Goal: Communication & Community: Answer question/provide support

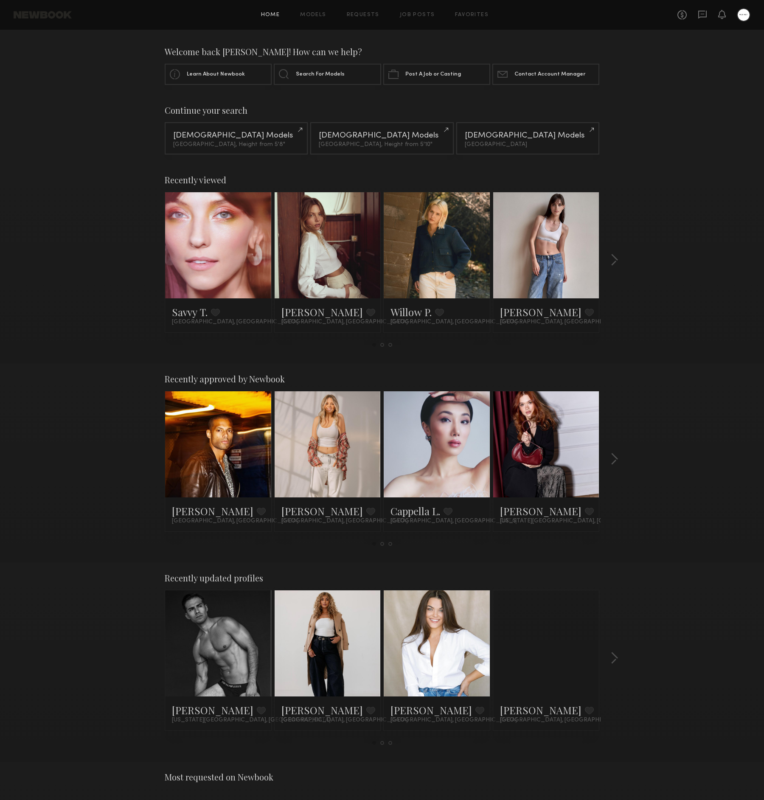
click at [712, 16] on div "No fees up to $5,000" at bounding box center [714, 15] width 73 height 14
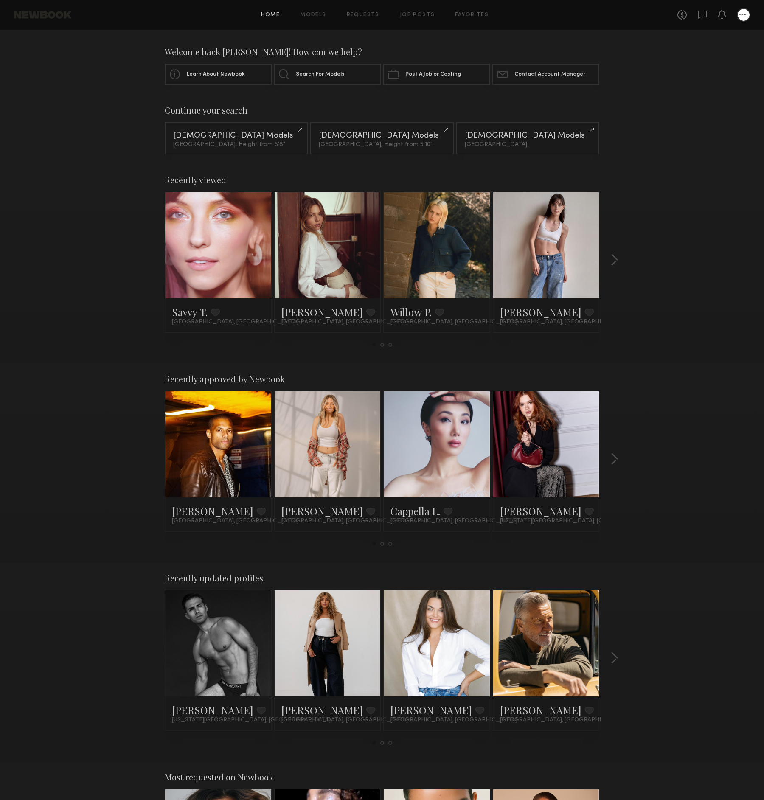
click at [554, 228] on link at bounding box center [547, 245] width 52 height 106
click at [654, 150] on div "Continue your search Female Models Los Angeles, Height from 5'8" Male Models Lo…" at bounding box center [382, 129] width 764 height 49
click at [444, 248] on link at bounding box center [437, 245] width 52 height 106
click at [353, 248] on div at bounding box center [328, 245] width 106 height 106
click at [226, 250] on link at bounding box center [218, 245] width 52 height 106
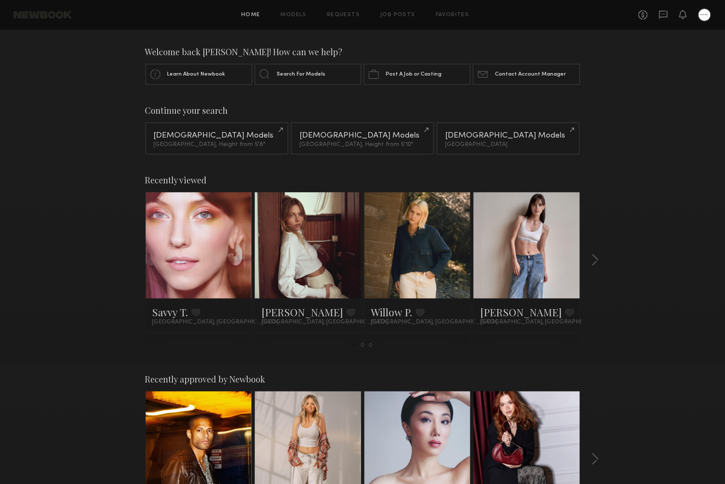
scroll to position [222, 0]
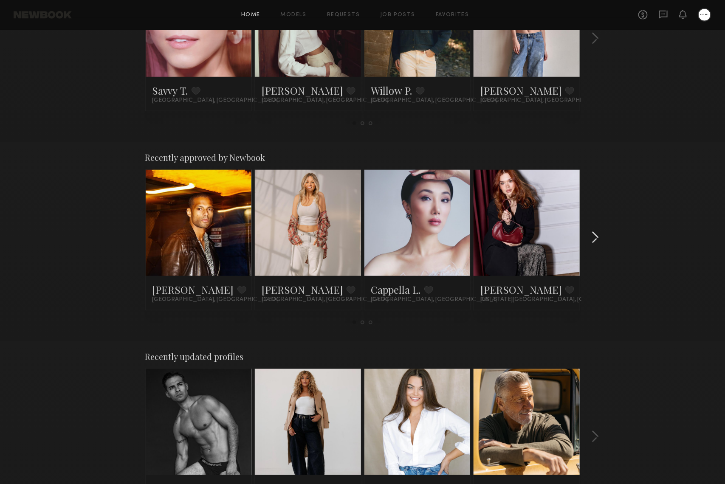
click at [593, 237] on button "button" at bounding box center [595, 238] width 8 height 14
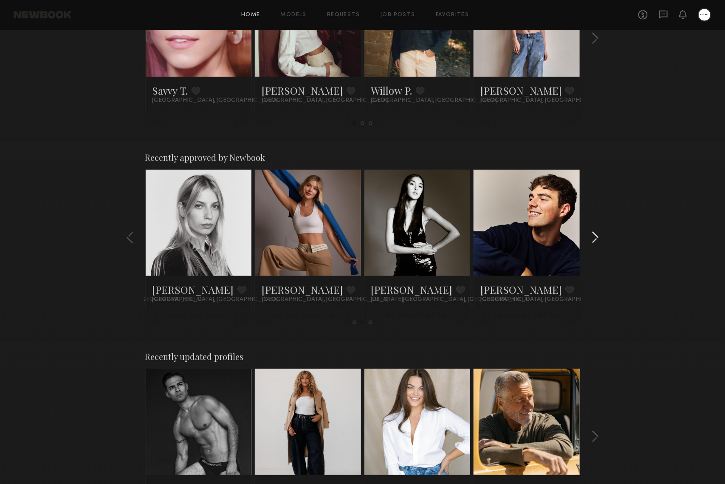
click at [593, 237] on button "button" at bounding box center [595, 238] width 8 height 14
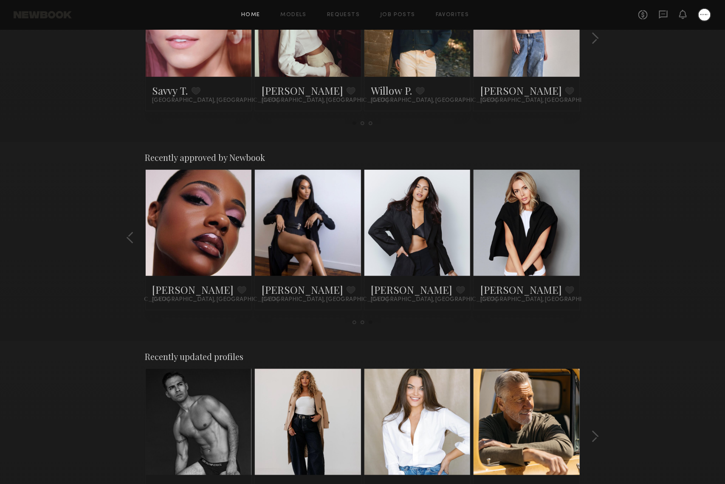
click at [593, 237] on div "Recently approved by Newbook Sean M. Favorite Los Angeles, CA Veronika V. Favor…" at bounding box center [362, 241] width 725 height 199
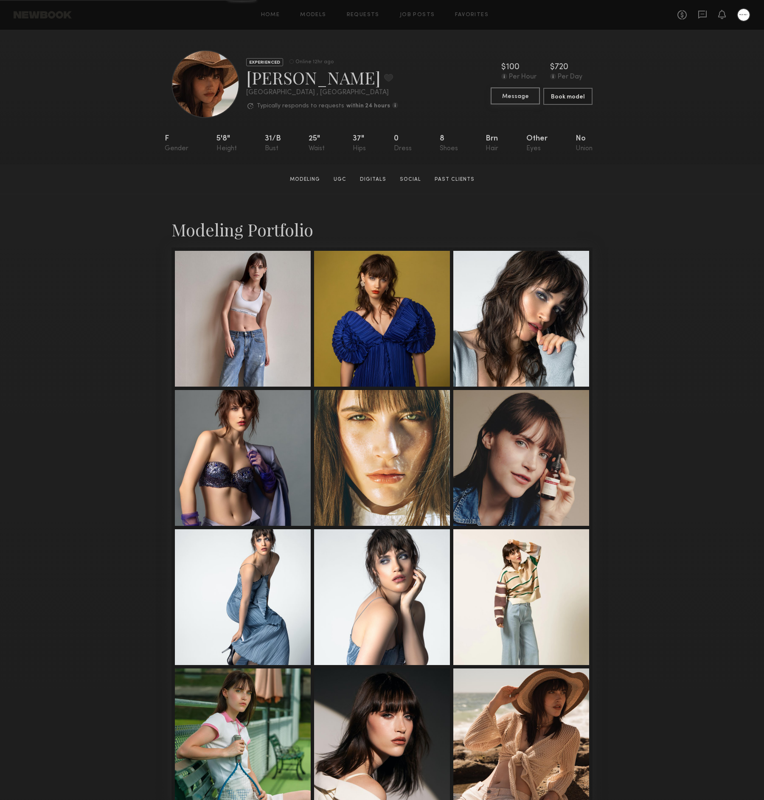
click at [507, 96] on button "Message" at bounding box center [515, 95] width 49 height 17
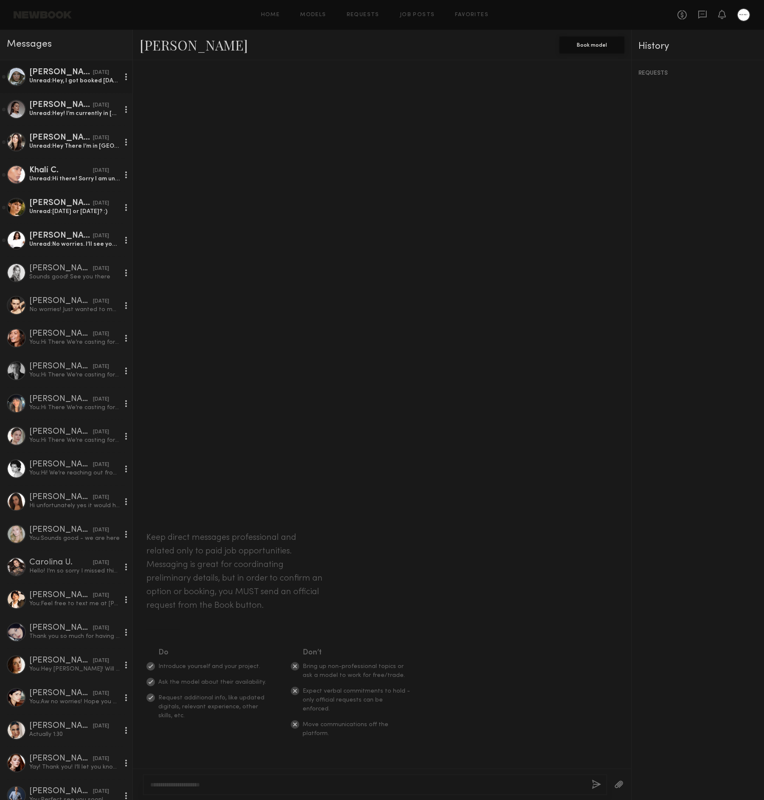
click at [68, 81] on div "Unread: Hey, I got booked tomorrow so I won’t be able to come but please keep m…" at bounding box center [74, 81] width 90 height 8
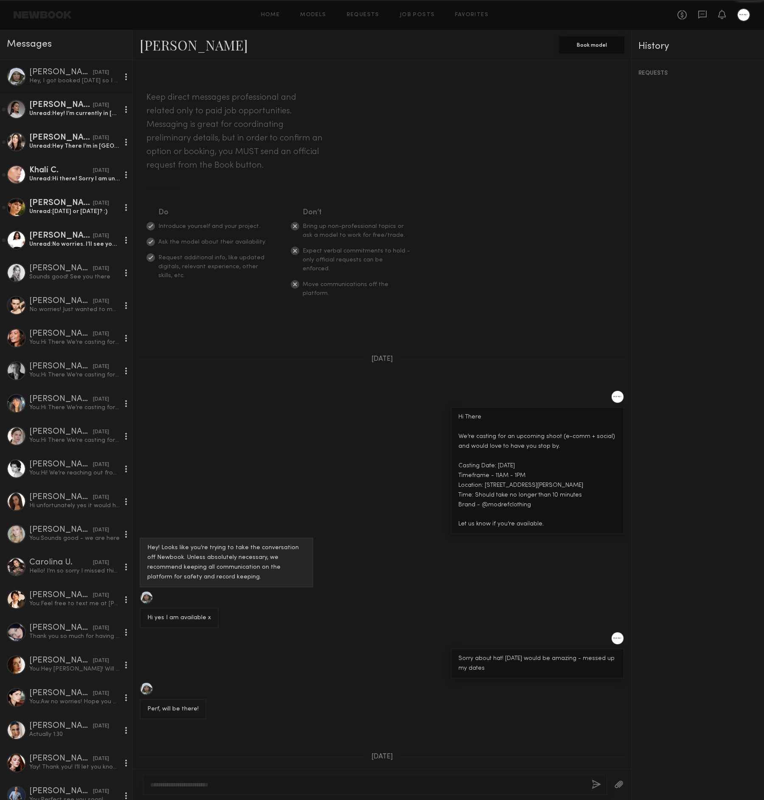
scroll to position [38, 0]
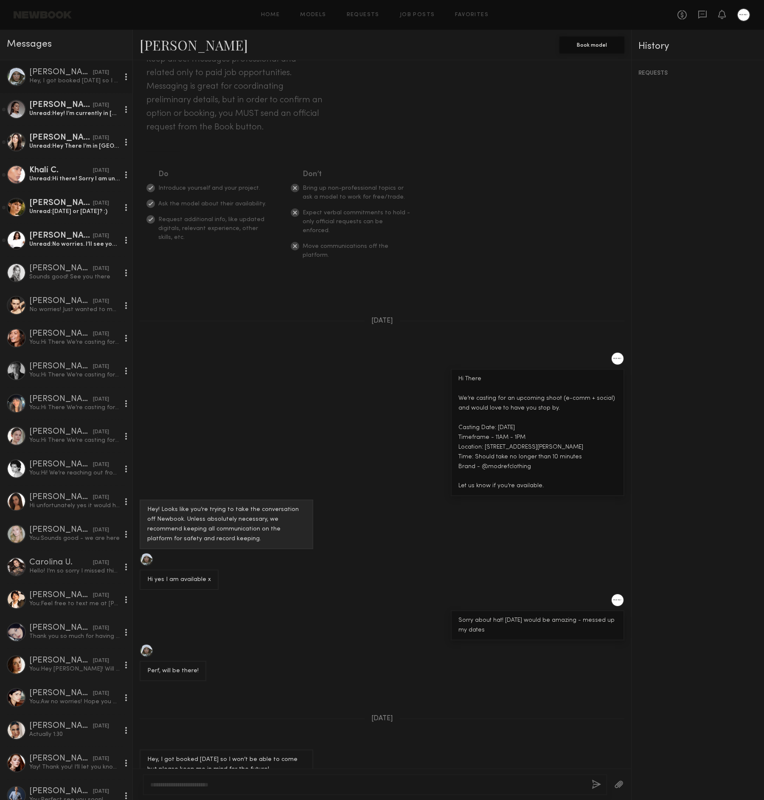
drag, startPoint x: 459, startPoint y: 359, endPoint x: 574, endPoint y: 470, distance: 160.3
click at [574, 470] on div "Hi There We’re casting for an upcoming shoot (e-comm + social) and would love t…" at bounding box center [538, 432] width 158 height 117
copy div "Hi There We’re casting for an upcoming shoot (e-comm + social) and would love t…"
click at [414, 782] on textarea at bounding box center [367, 785] width 435 height 8
click at [419, 775] on div at bounding box center [375, 785] width 464 height 20
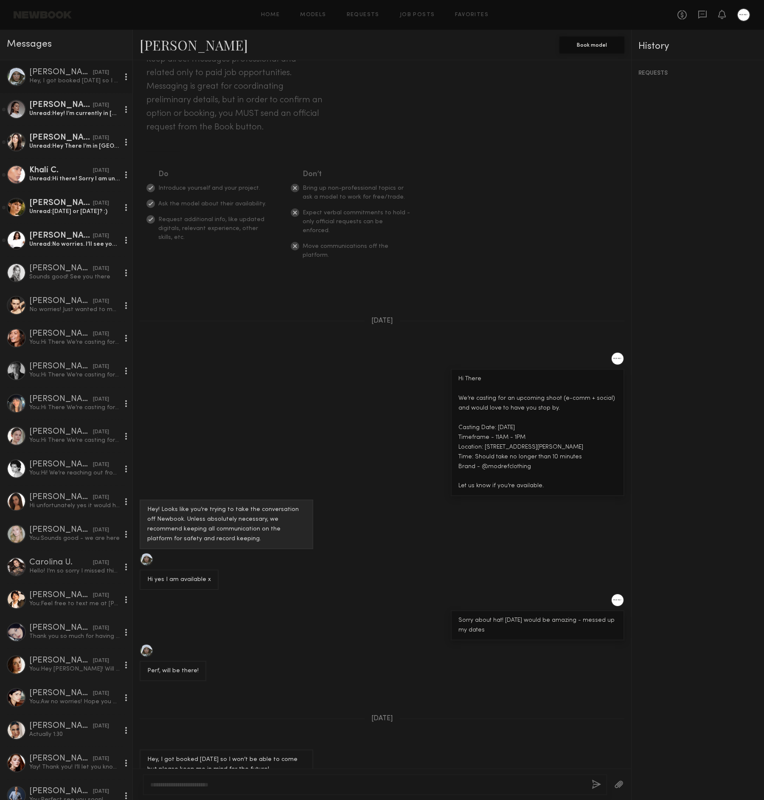
click at [388, 784] on textarea at bounding box center [367, 785] width 435 height 8
paste textarea "**********"
click at [193, 744] on textarea "**********" at bounding box center [368, 755] width 436 height 68
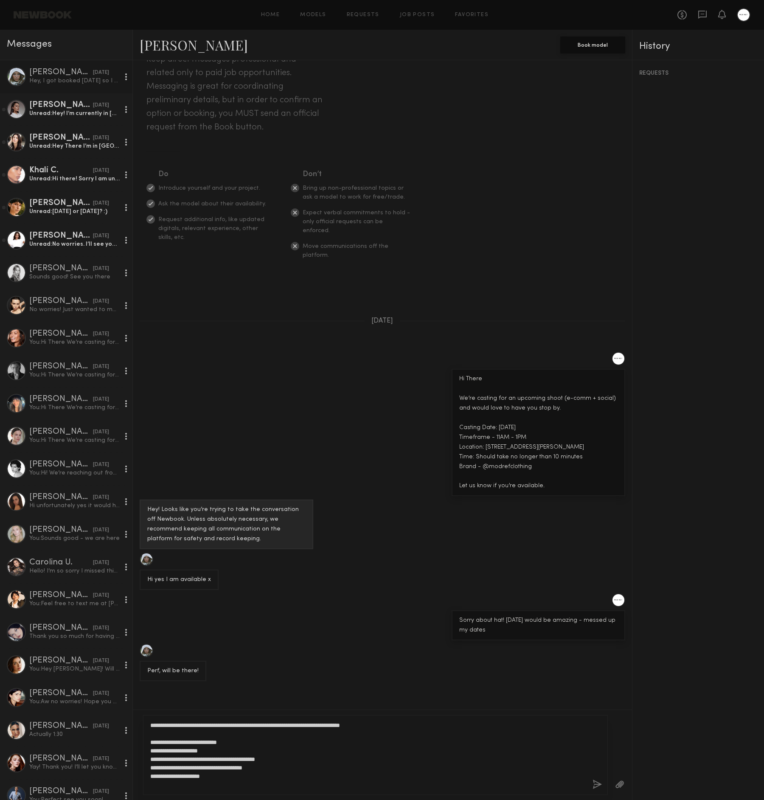
click at [268, 740] on textarea "**********" at bounding box center [368, 755] width 436 height 68
type textarea "**********"
click at [349, 594] on div "Sorry about hat! Monday the 11th would be amazing - messed up my dates" at bounding box center [382, 617] width 499 height 47
click at [408, 732] on textarea "**********" at bounding box center [368, 755] width 436 height 68
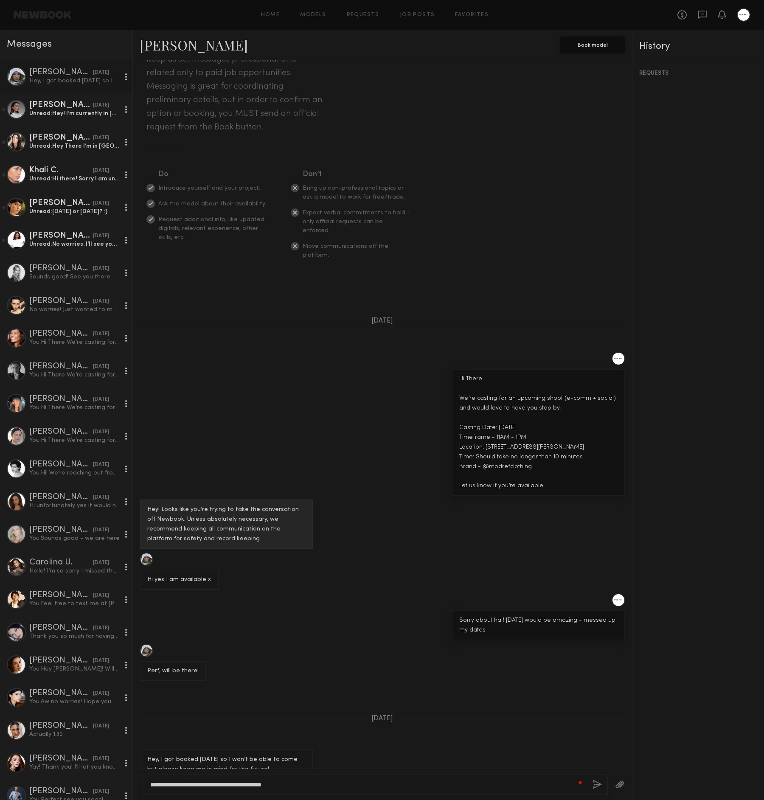
type textarea "**********"
click at [591, 783] on div "**********" at bounding box center [375, 785] width 465 height 20
click at [592, 783] on div "**********" at bounding box center [375, 785] width 465 height 20
click at [593, 783] on button "button" at bounding box center [597, 785] width 9 height 11
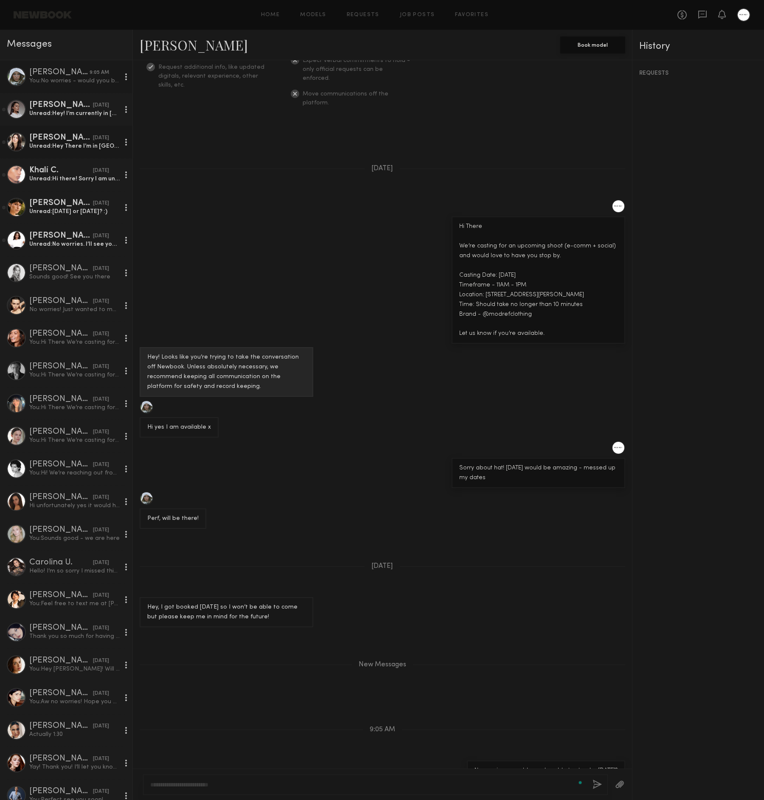
click at [104, 136] on div "08/08/2025" at bounding box center [101, 138] width 16 height 8
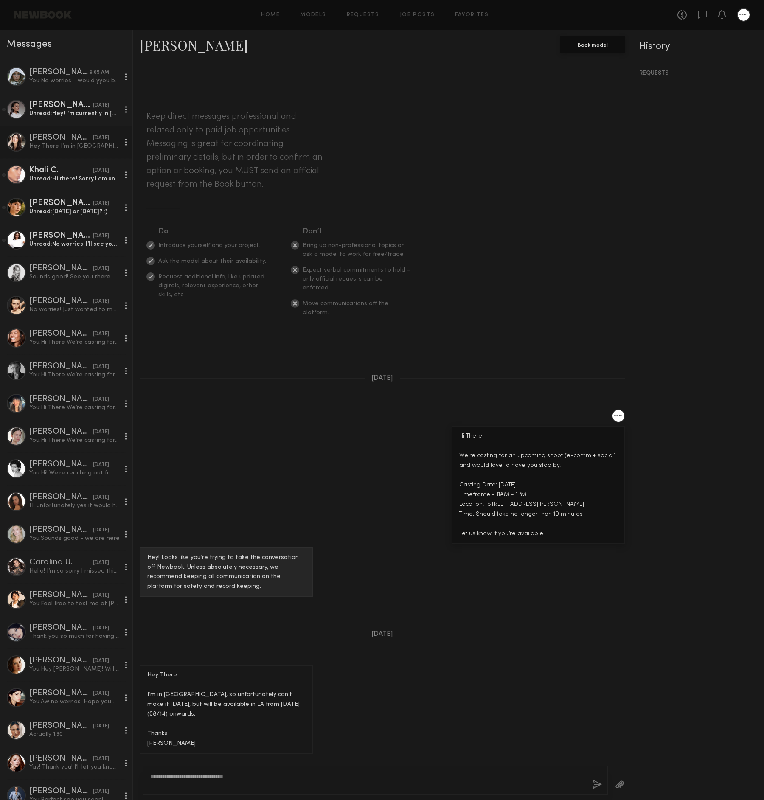
type textarea "**********"
click at [602, 781] on div "**********" at bounding box center [375, 780] width 465 height 29
click at [599, 785] on button "button" at bounding box center [597, 785] width 9 height 11
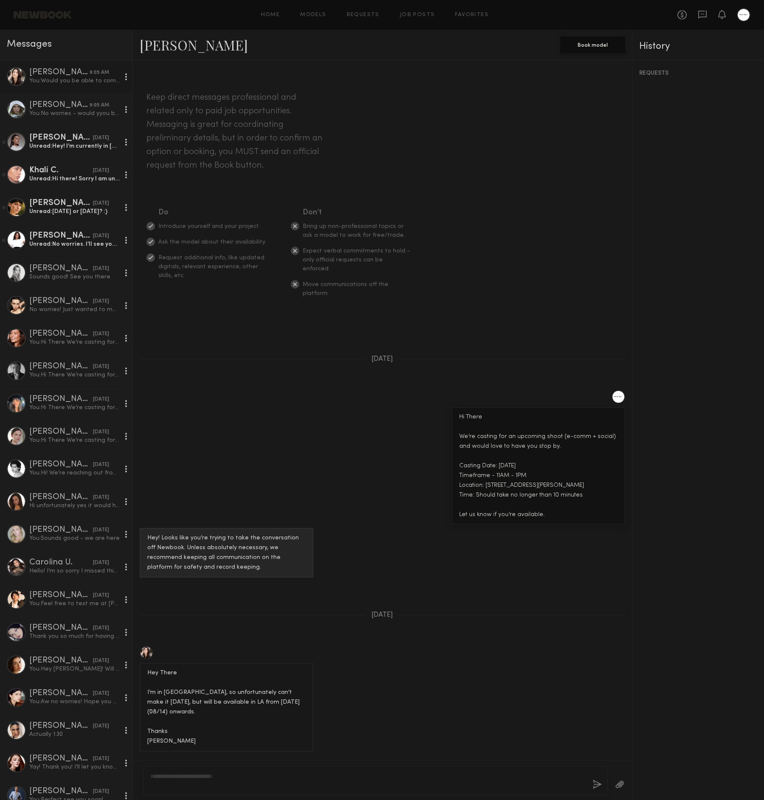
scroll to position [115, 0]
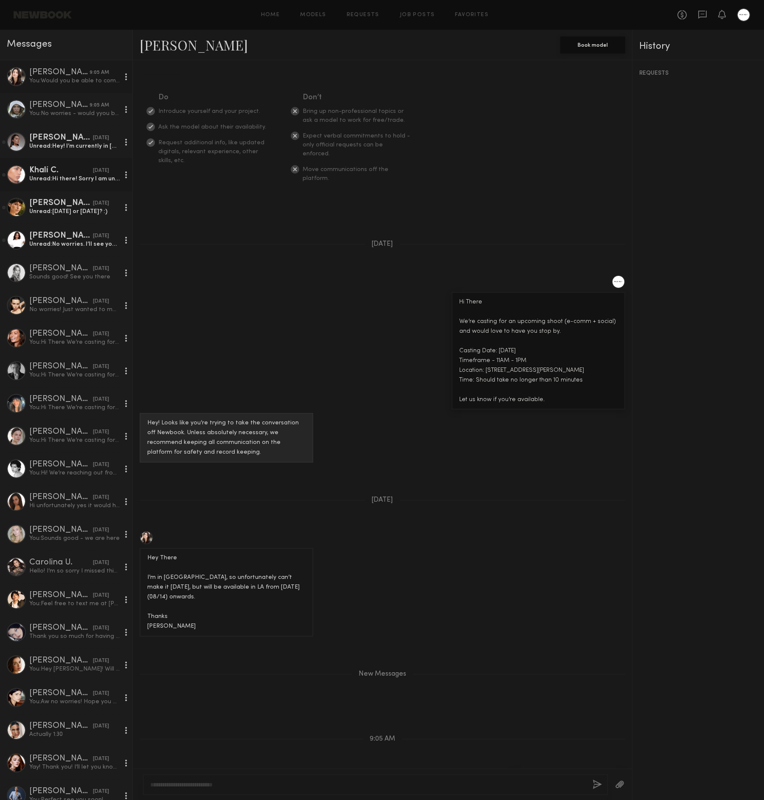
click at [97, 169] on div "08/07/2025" at bounding box center [101, 171] width 16 height 8
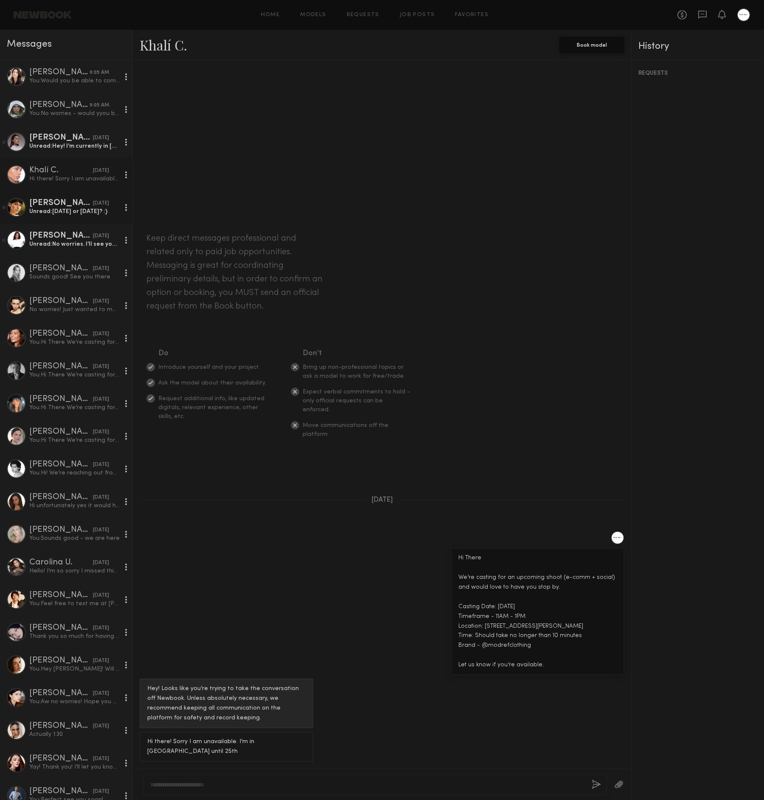
click at [106, 213] on div "Unread: On Monday the 11th or Tuesday the 12th? :)" at bounding box center [74, 212] width 90 height 8
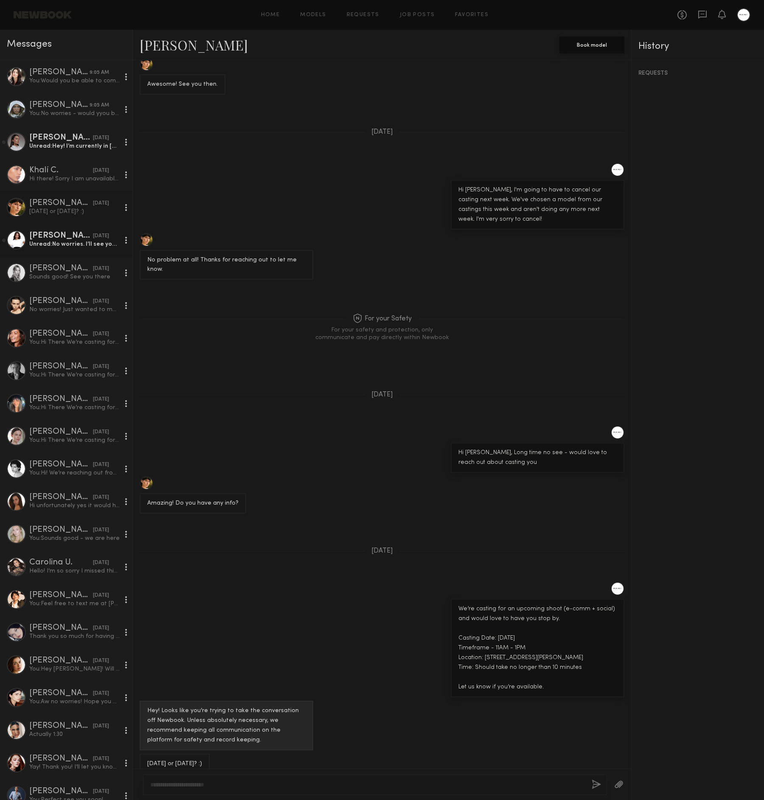
scroll to position [212, 0]
type textarea "**********"
click at [597, 779] on div "**********" at bounding box center [375, 785] width 465 height 20
click at [597, 781] on button "button" at bounding box center [597, 785] width 9 height 11
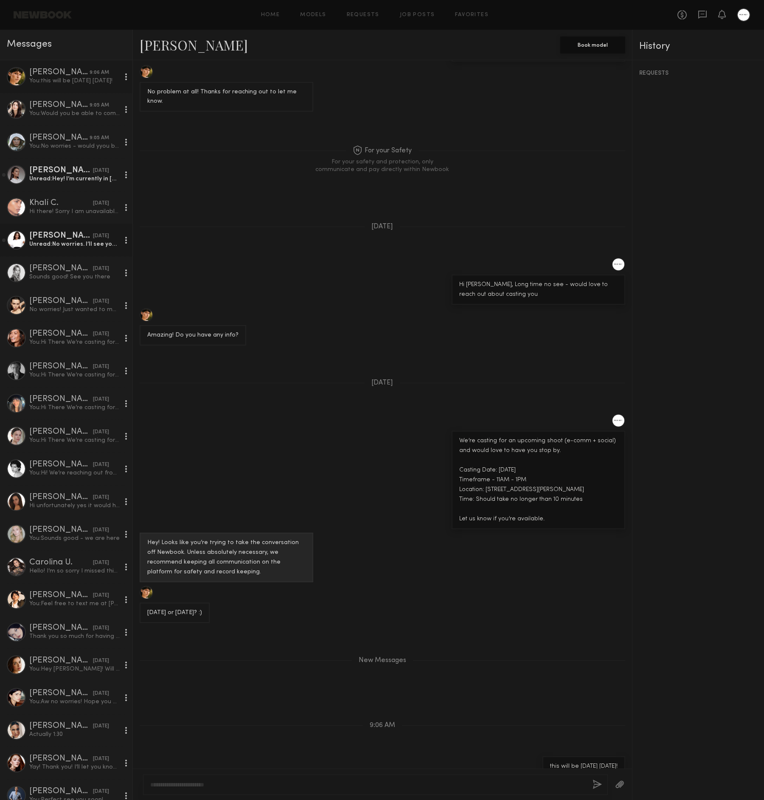
click at [63, 233] on div "Annelise B." at bounding box center [61, 236] width 64 height 8
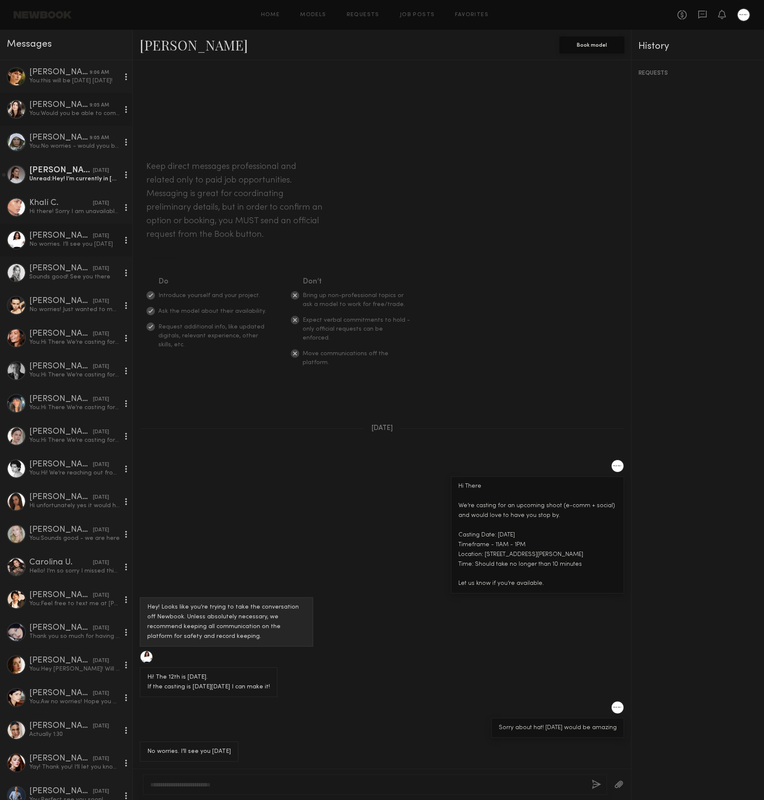
click at [70, 101] on div "Genevieve A." at bounding box center [59, 105] width 60 height 8
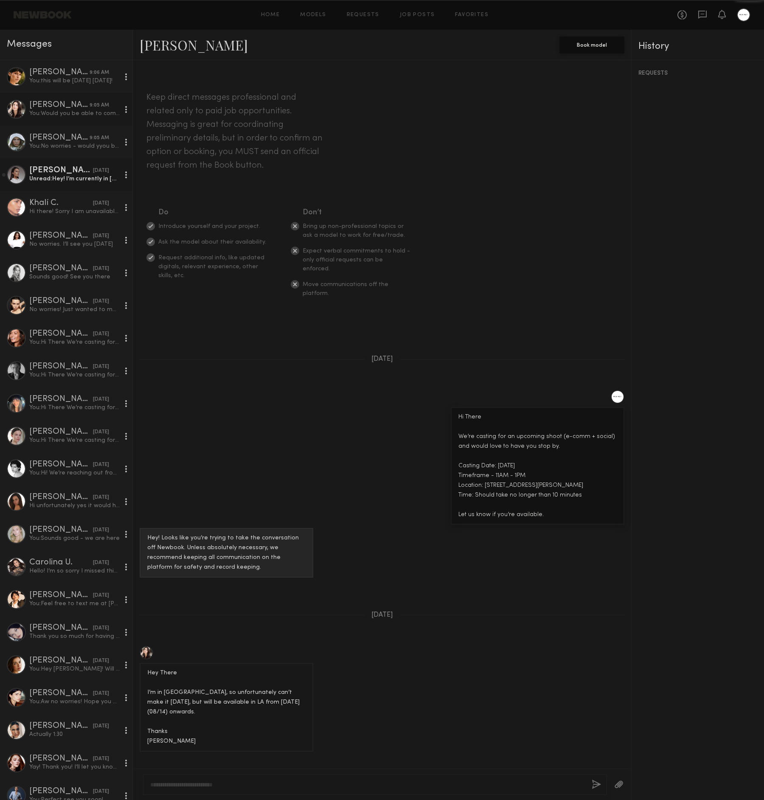
click at [72, 160] on link "Delaney K. 08/08/2025 Unread: Hey! I’m currently in Spain right now but I will …" at bounding box center [66, 174] width 132 height 33
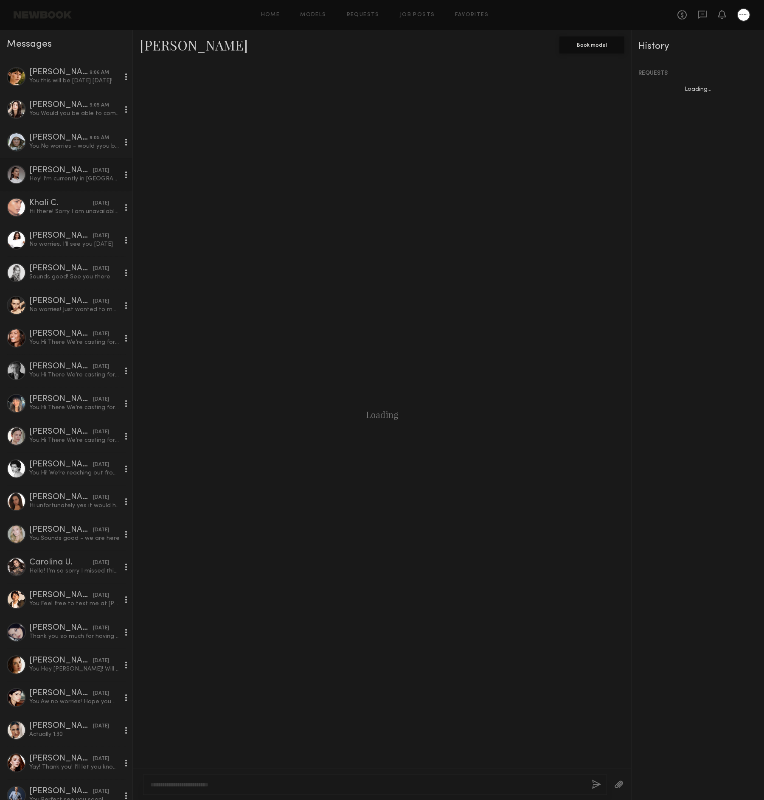
click at [83, 180] on div "Hey! I’m currently in Spain right now but I will be coming back on Tuesday!" at bounding box center [74, 179] width 90 height 8
click at [85, 135] on div "Mallory P." at bounding box center [59, 138] width 60 height 8
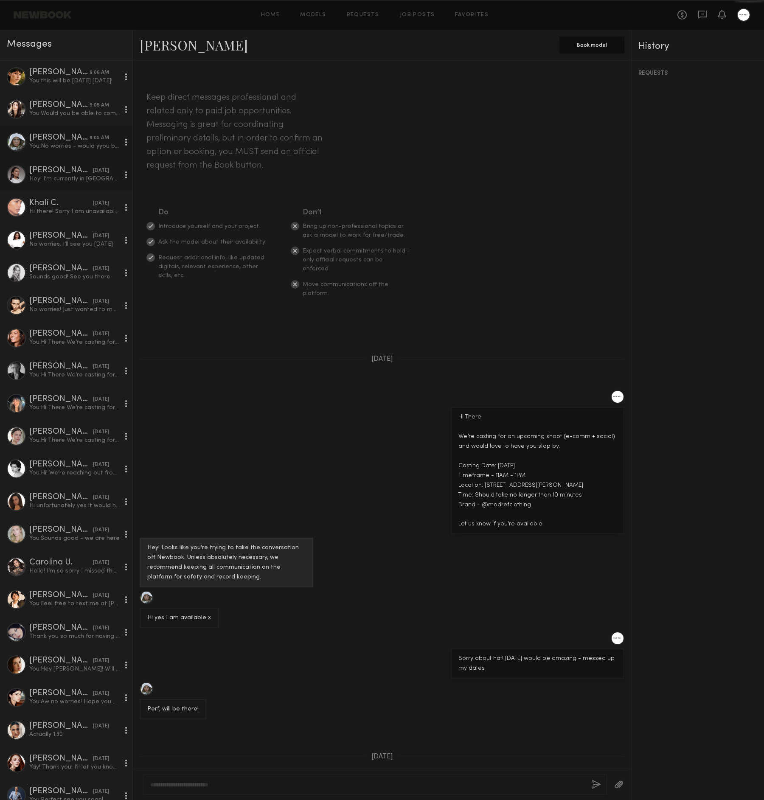
scroll to position [126, 0]
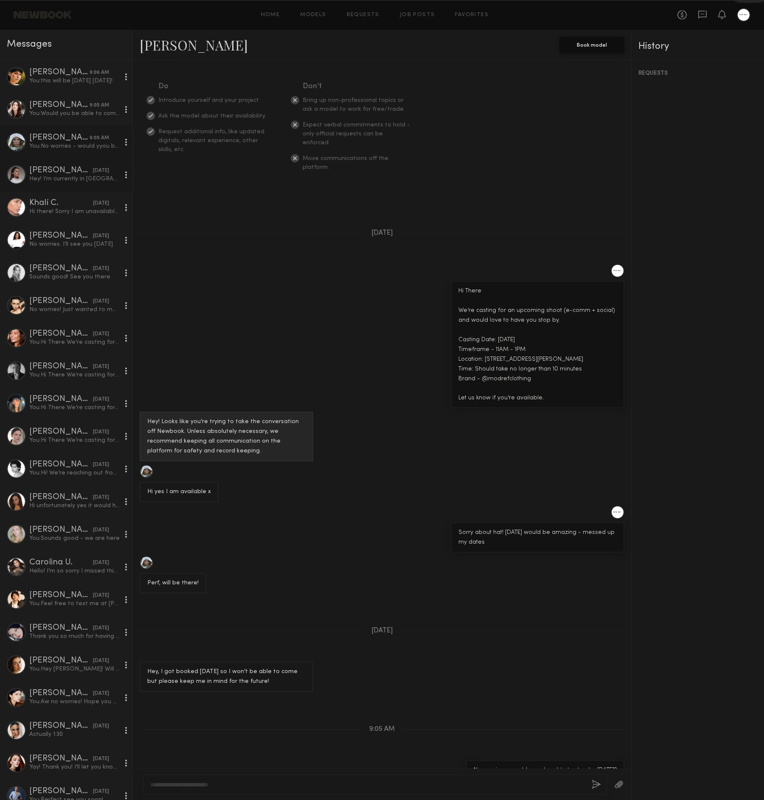
click at [80, 168] on div "Delaney K." at bounding box center [61, 170] width 64 height 8
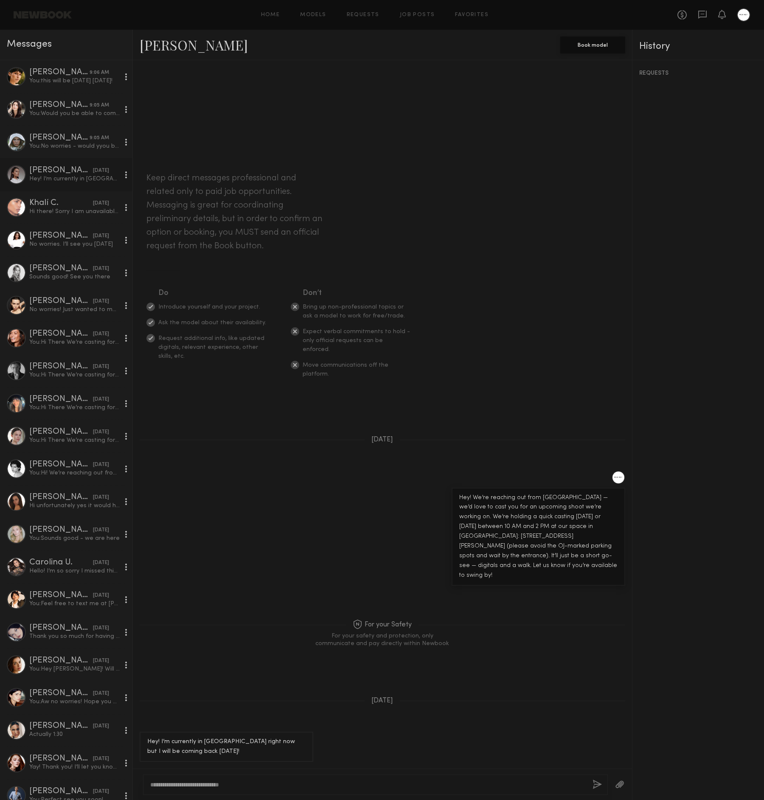
type textarea "**********"
click at [597, 783] on button "button" at bounding box center [597, 785] width 9 height 11
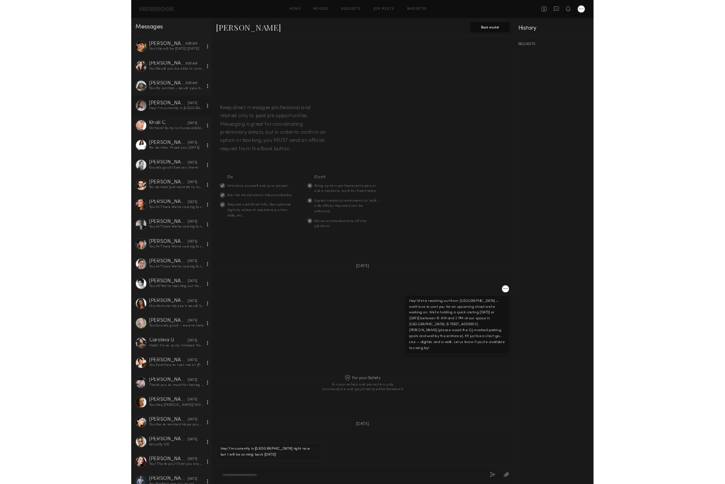
scroll to position [62, 0]
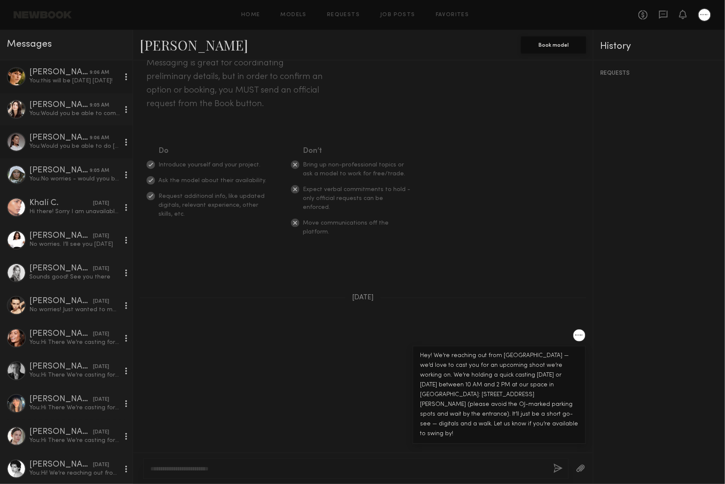
click at [87, 89] on link "Becca E. 9:06 AM You: this will be monday today!" at bounding box center [66, 76] width 132 height 33
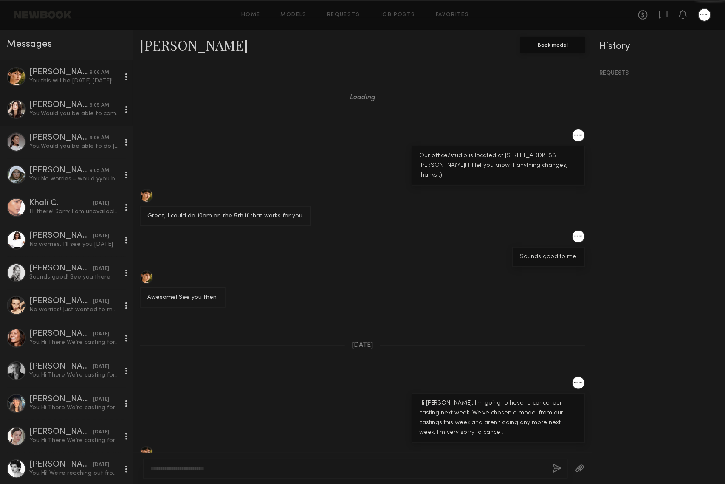
scroll to position [633, 0]
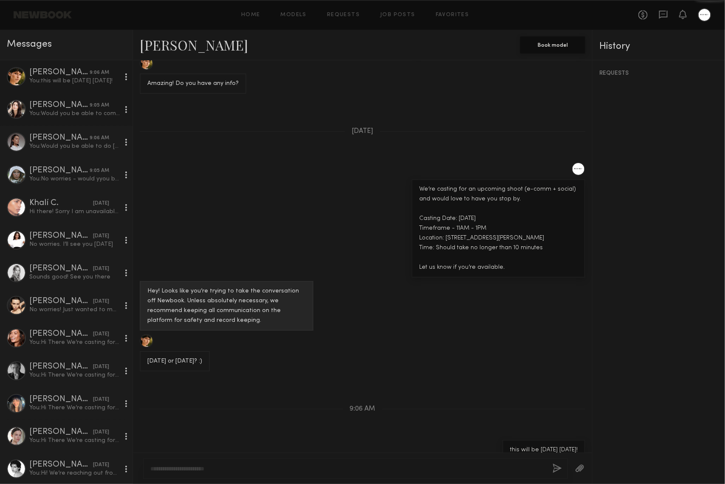
click at [83, 114] on div "You: Would you be able to come friday?" at bounding box center [74, 114] width 90 height 8
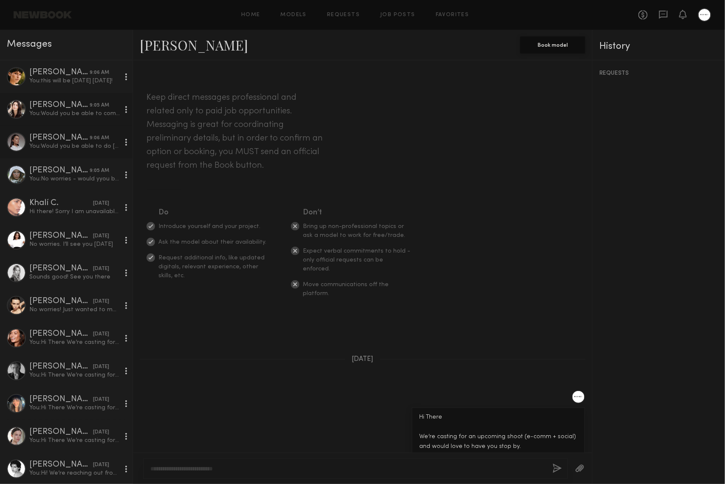
scroll to position [408, 0]
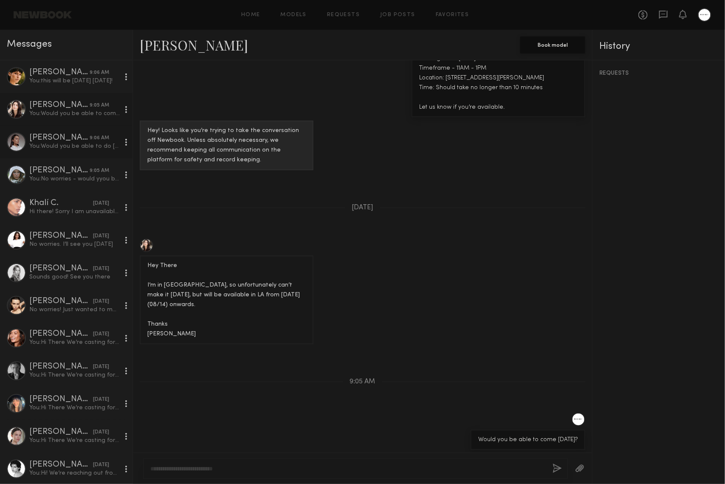
click at [84, 128] on link "Delaney K. 9:06 AM You: Would you be able to do friday?" at bounding box center [66, 142] width 132 height 33
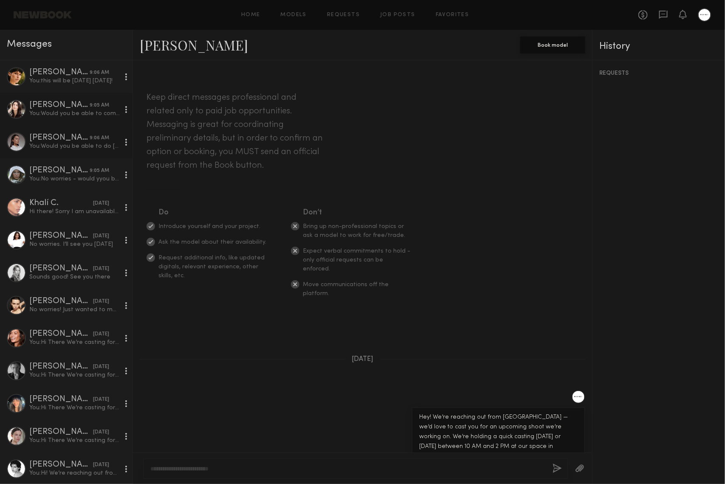
click at [87, 118] on link "Genevieve A. 9:05 AM You: Would you be able to come friday?" at bounding box center [66, 109] width 132 height 33
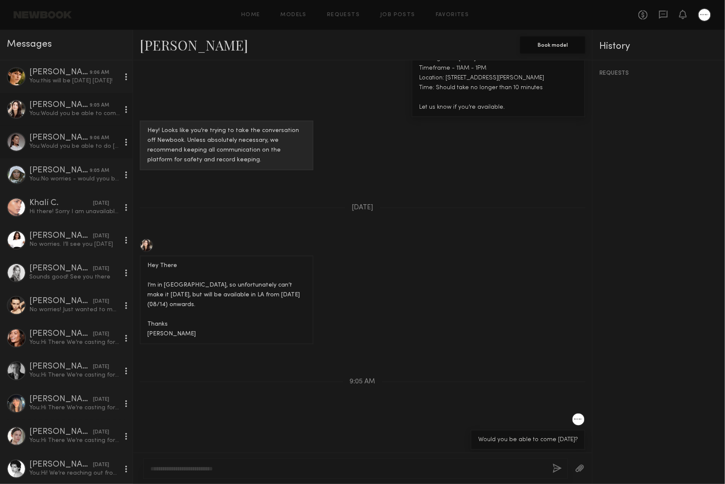
click at [87, 141] on div "Delaney K." at bounding box center [59, 138] width 60 height 8
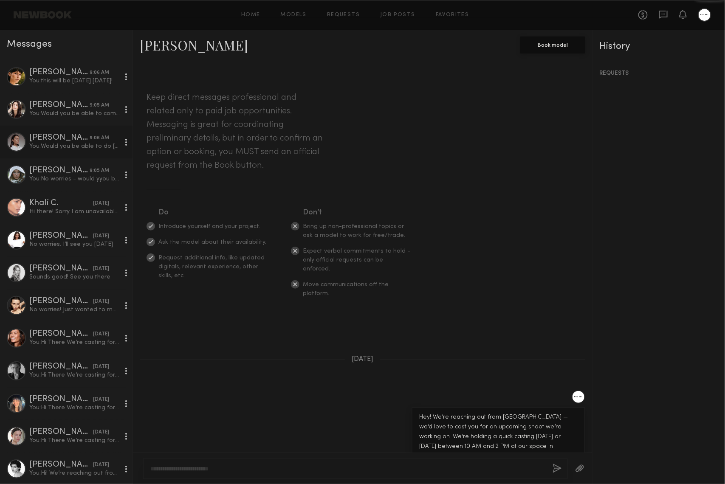
scroll to position [314, 0]
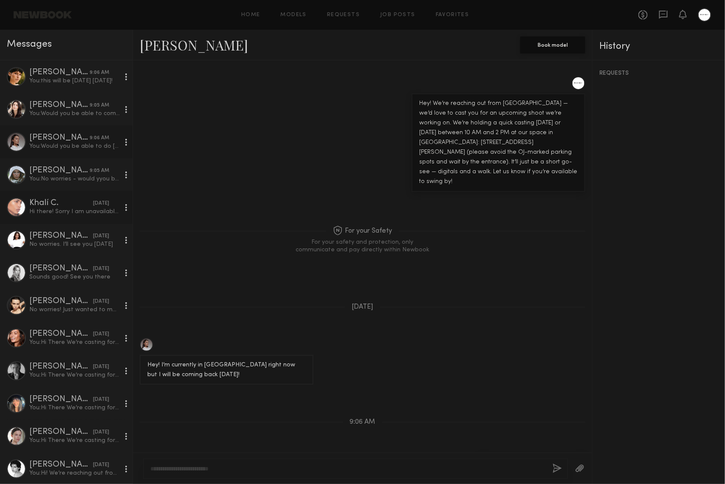
click at [80, 184] on link "Mallory P. 9:05 AM You: No worries - would yyou be able to stop by tomorrow?" at bounding box center [66, 174] width 132 height 33
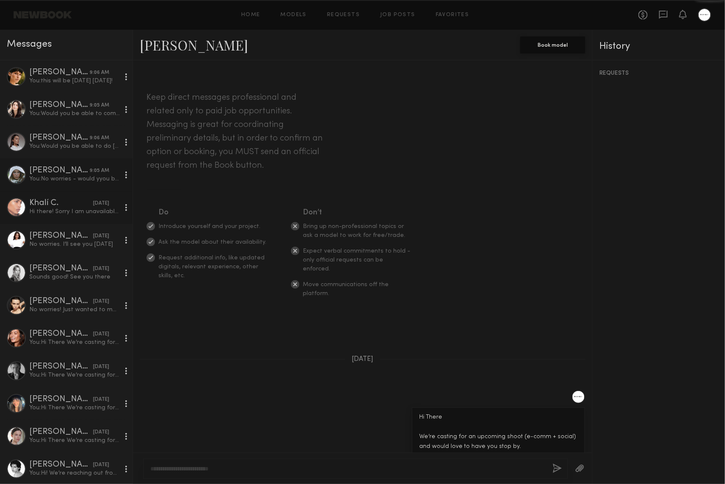
scroll to position [442, 0]
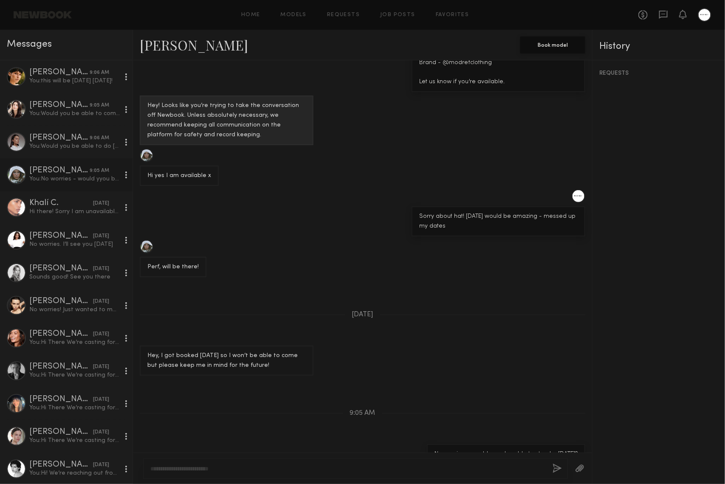
click at [84, 186] on link "Mallory P. 9:05 AM You: No worries - would yyou be able to stop by tomorrow?" at bounding box center [66, 174] width 132 height 33
click at [79, 211] on div "Hi there! Sorry I am unavailable. I’m in Paris until 25th" at bounding box center [74, 212] width 90 height 8
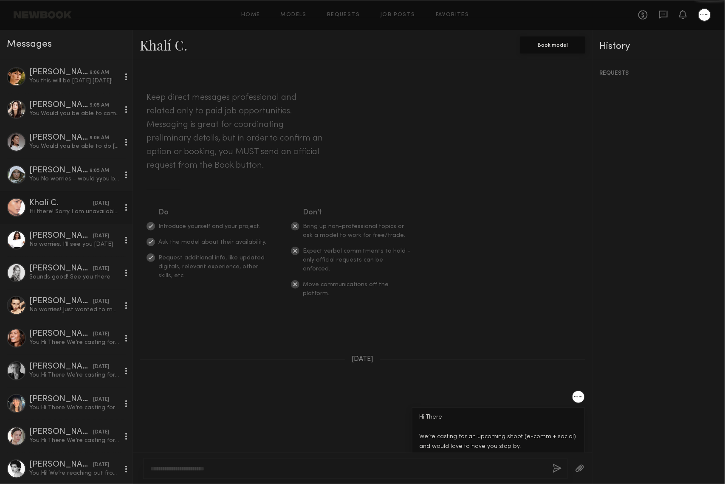
scroll to position [149, 0]
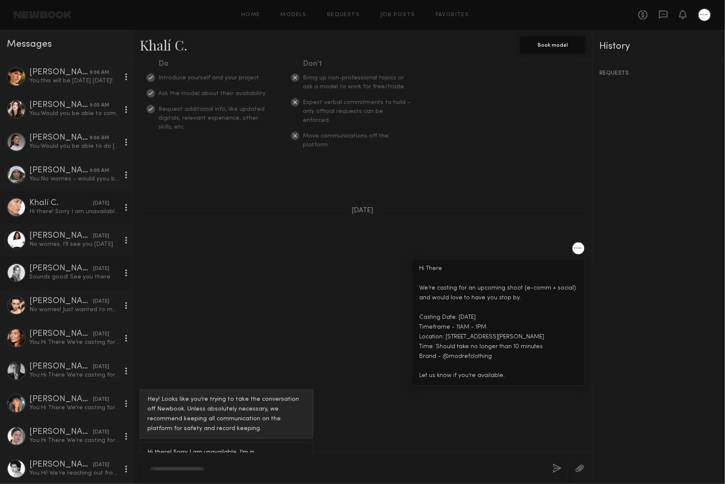
click at [65, 271] on div "Veronika M." at bounding box center [61, 269] width 64 height 8
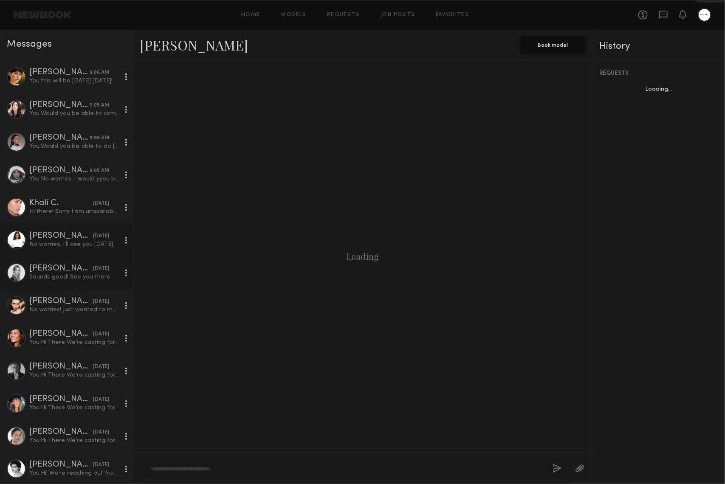
click at [69, 241] on div "No worries. I’ll see you Monday" at bounding box center [74, 244] width 90 height 8
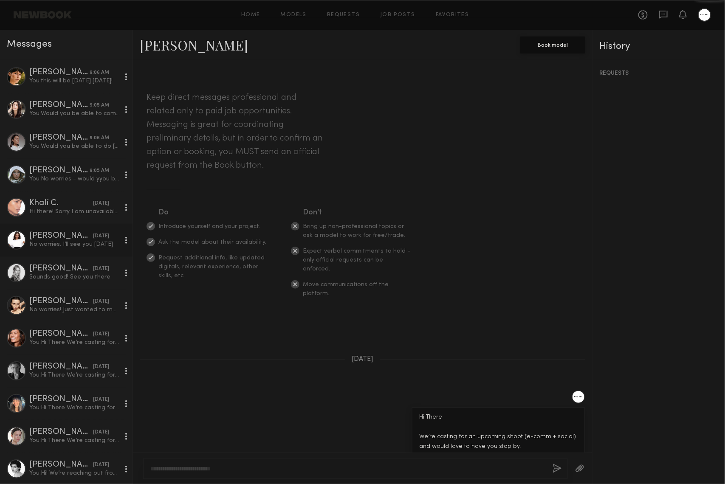
scroll to position [230, 0]
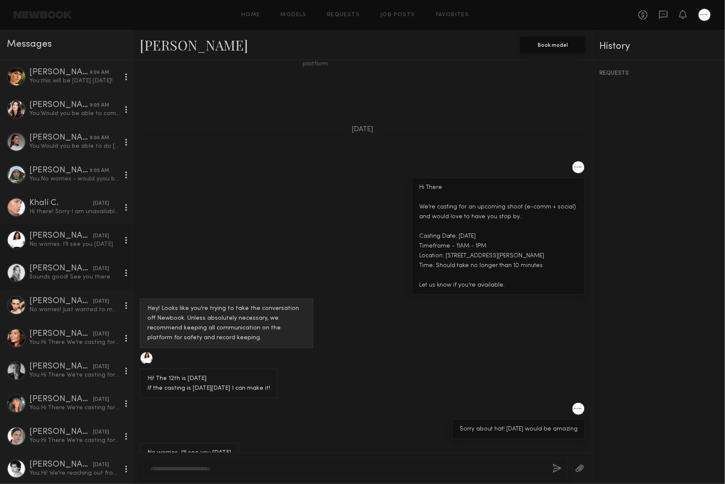
click at [69, 265] on div "Veronika M." at bounding box center [61, 269] width 64 height 8
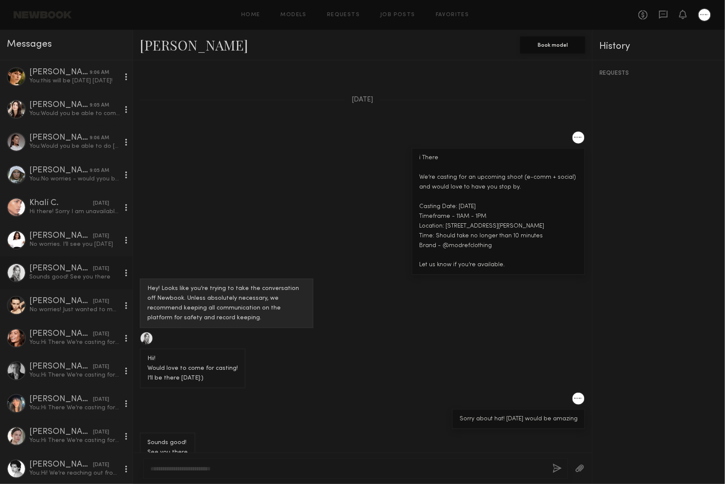
scroll to position [7, 0]
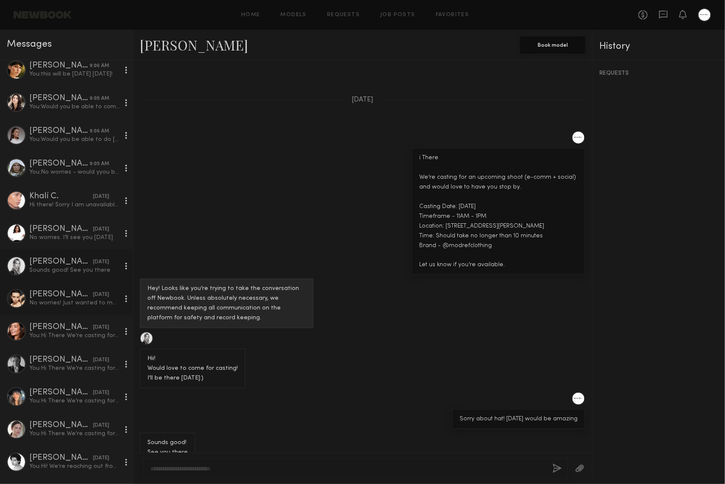
click at [74, 295] on div "Riley H." at bounding box center [61, 294] width 64 height 8
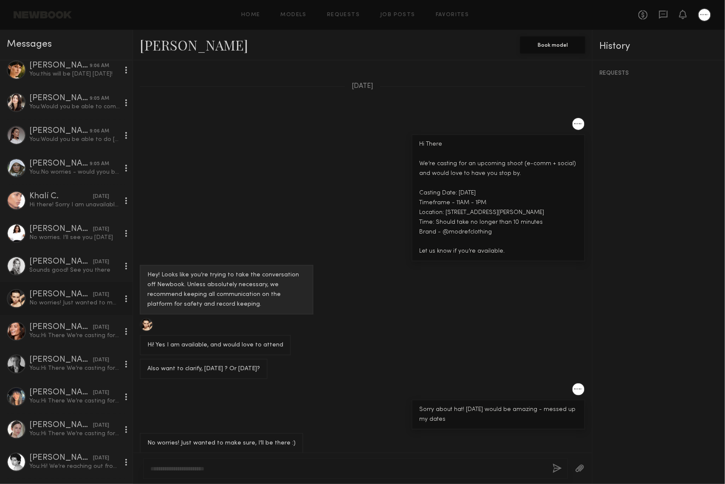
scroll to position [14, 0]
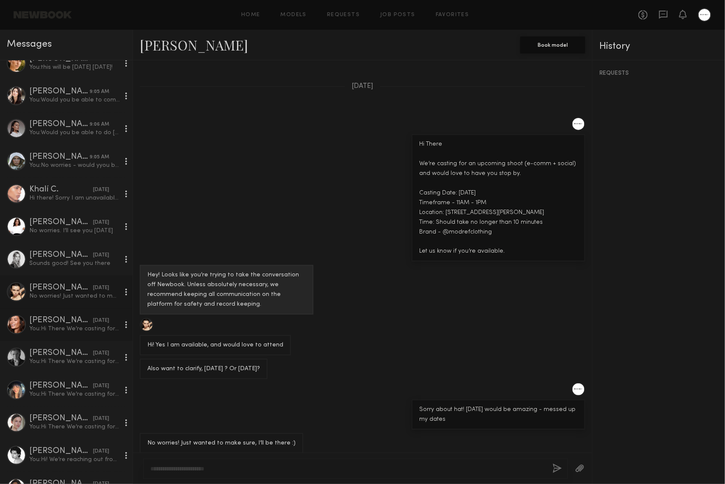
click at [76, 309] on link "Tia M. 08/07/2025 You: Hi There We’re casting for an upcoming shoot (e-comm + s…" at bounding box center [66, 324] width 132 height 33
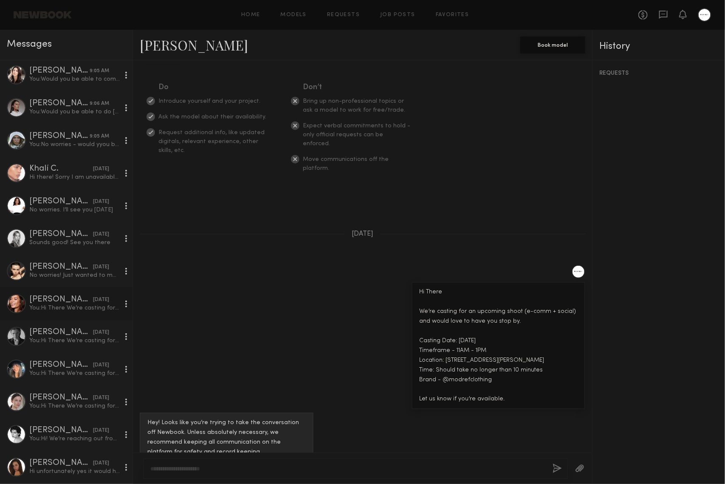
scroll to position [41, 0]
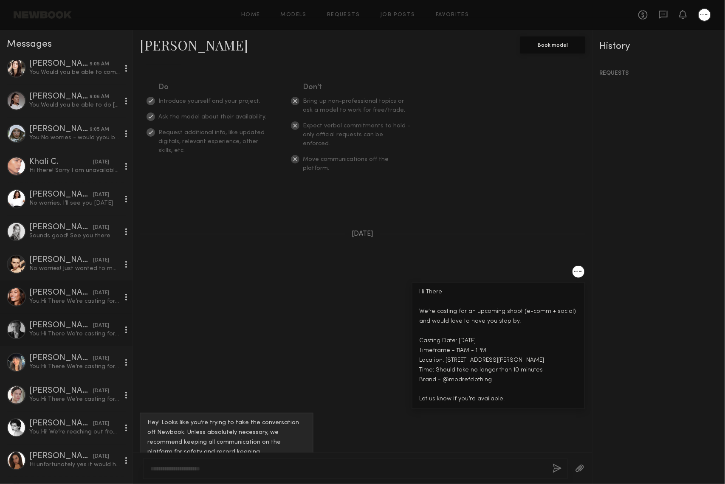
click at [85, 319] on link "Lera G. 08/07/2025 You: Hi There We’re casting for an upcoming shoot (e-comm + …" at bounding box center [66, 329] width 132 height 33
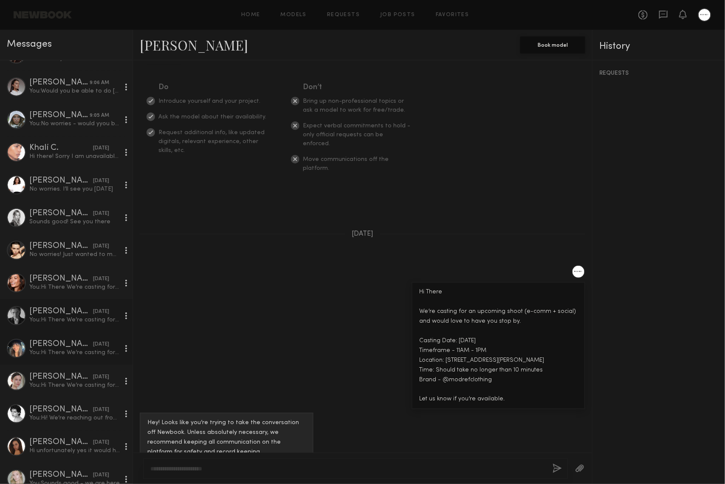
click at [105, 352] on div "You: Hi There We’re casting for an upcoming shoot (e-comm + social) and would l…" at bounding box center [74, 353] width 90 height 8
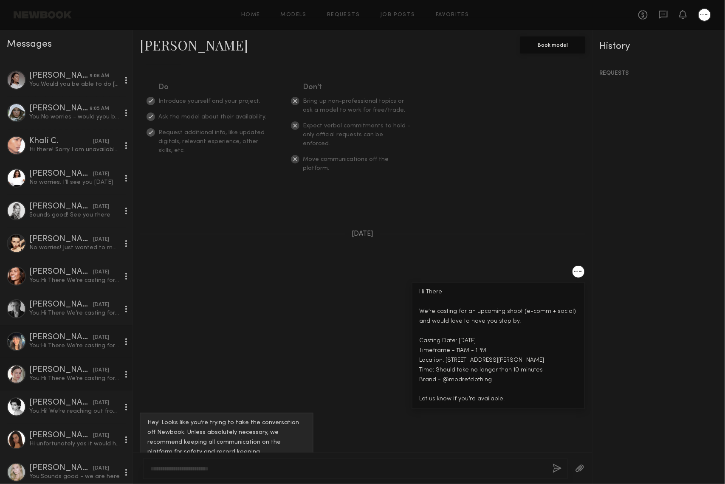
click at [83, 378] on div "You: Hi There We’re casting for an upcoming shoot (e-comm + social) and would l…" at bounding box center [74, 378] width 90 height 8
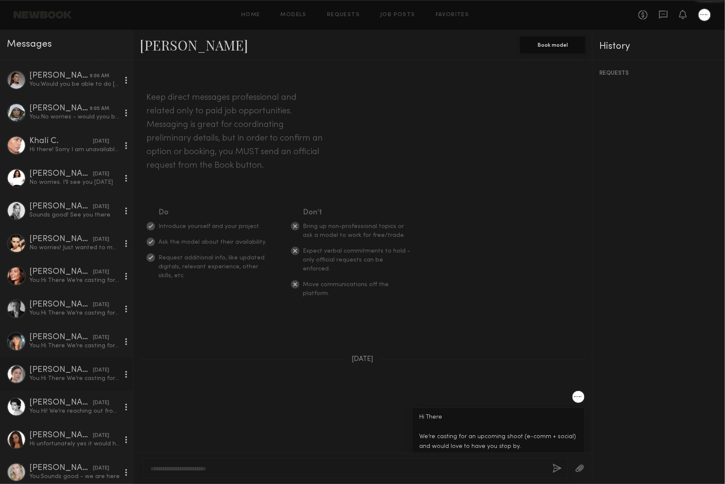
scroll to position [125, 0]
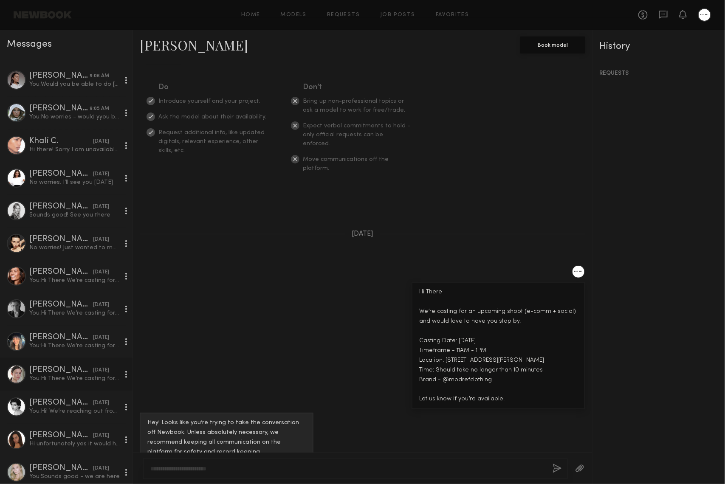
click at [178, 46] on link "Evelyn S." at bounding box center [194, 45] width 108 height 18
click at [68, 395] on link "Faith H. 08/05/2025 You: Hi! We’re reaching out from Mod Ref—we’d love to see i…" at bounding box center [66, 407] width 132 height 33
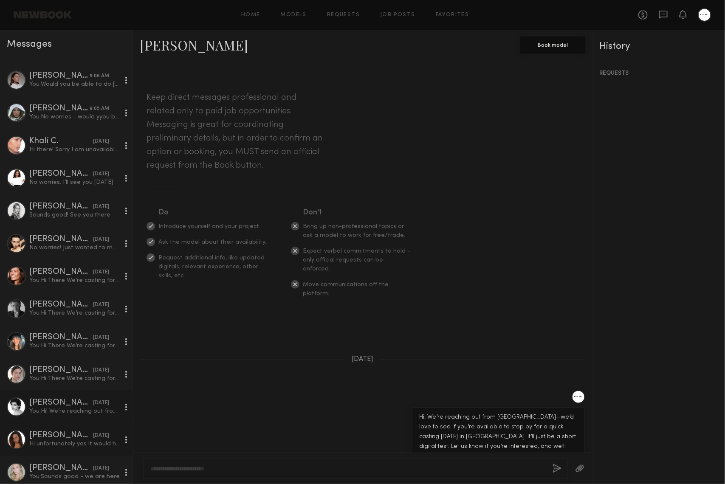
click at [68, 434] on div "Manuella P." at bounding box center [61, 435] width 64 height 8
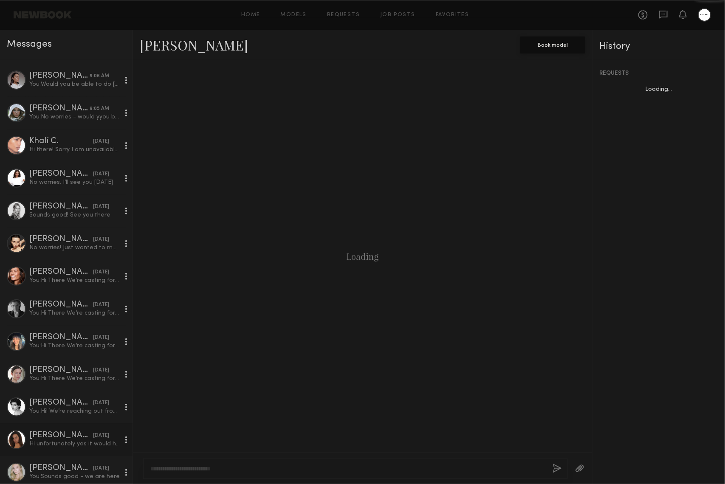
scroll to position [280, 0]
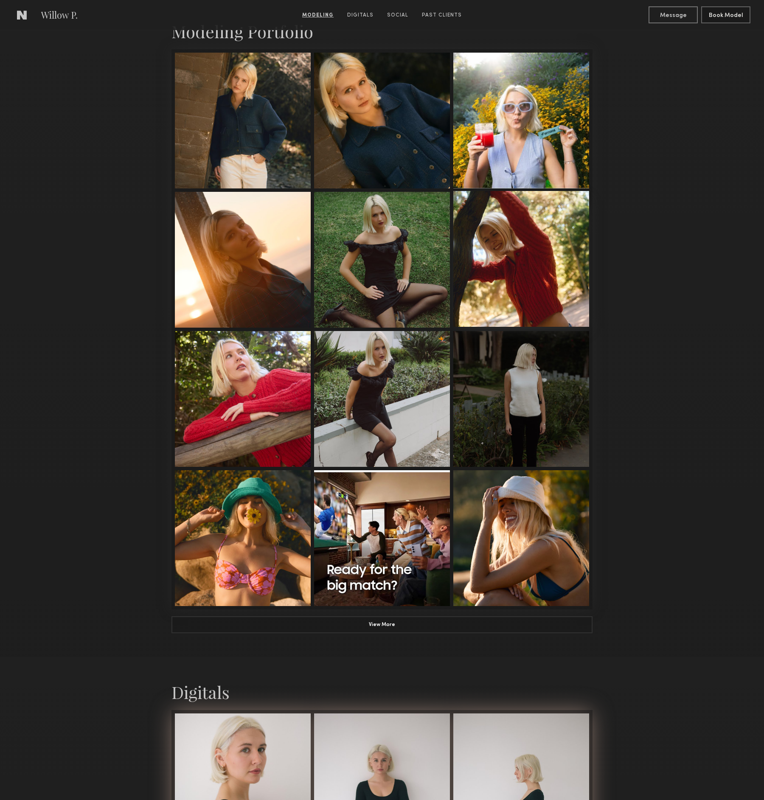
scroll to position [921, 0]
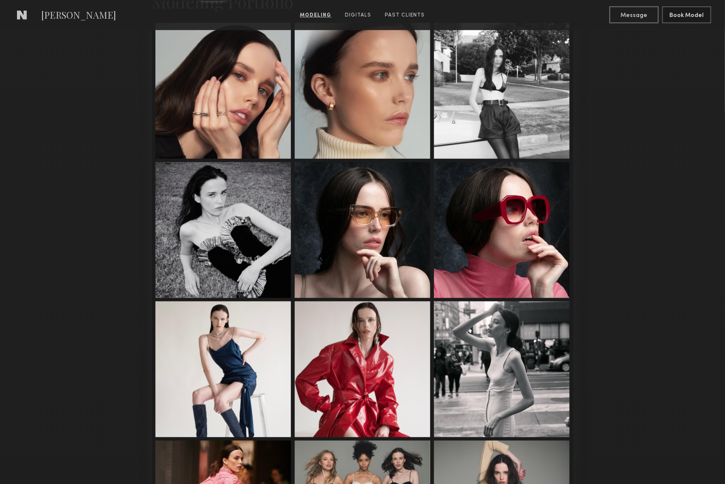
scroll to position [222, 0]
